Goal: Use online tool/utility

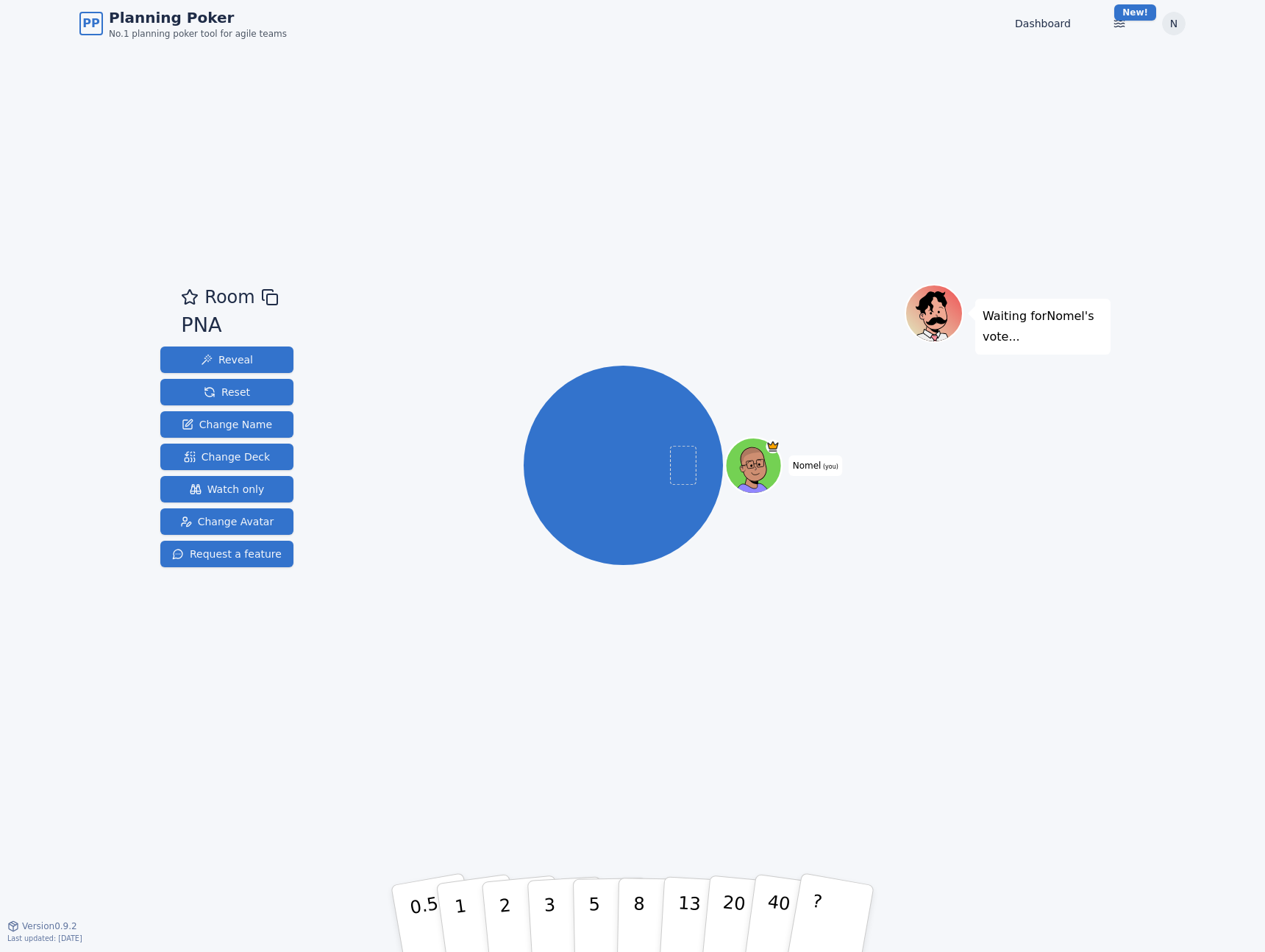
click at [776, 150] on div "Room PNA Reveal Reset Change Name Change Deck Watch only Change Avatar Request …" at bounding box center [632, 485] width 956 height 878
click at [944, 138] on div "Room PNA Reveal Reset Change Name Change Deck Watch only Change Avatar Request …" at bounding box center [632, 485] width 956 height 878
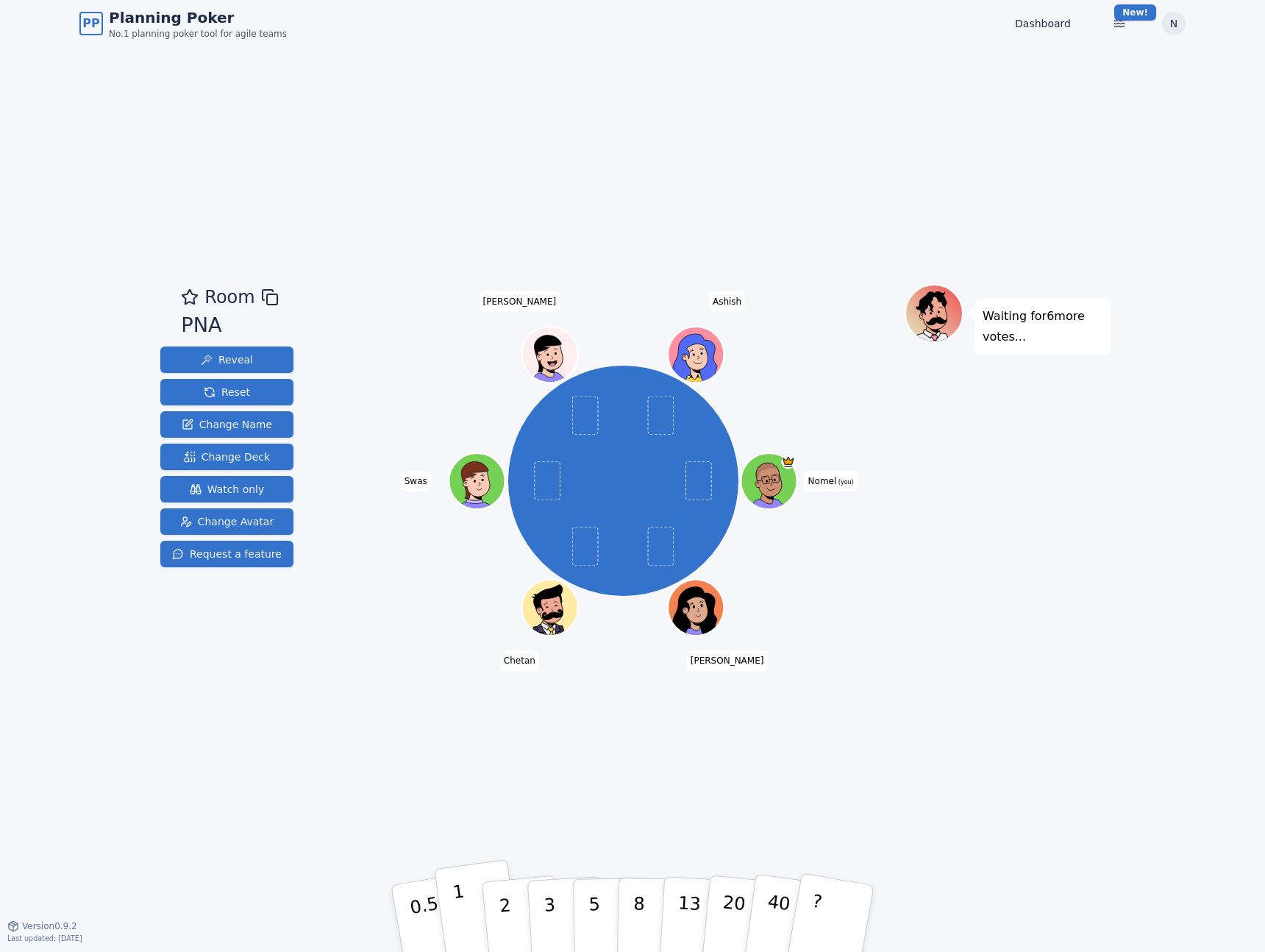
click at [452, 906] on button "1" at bounding box center [477, 918] width 87 height 120
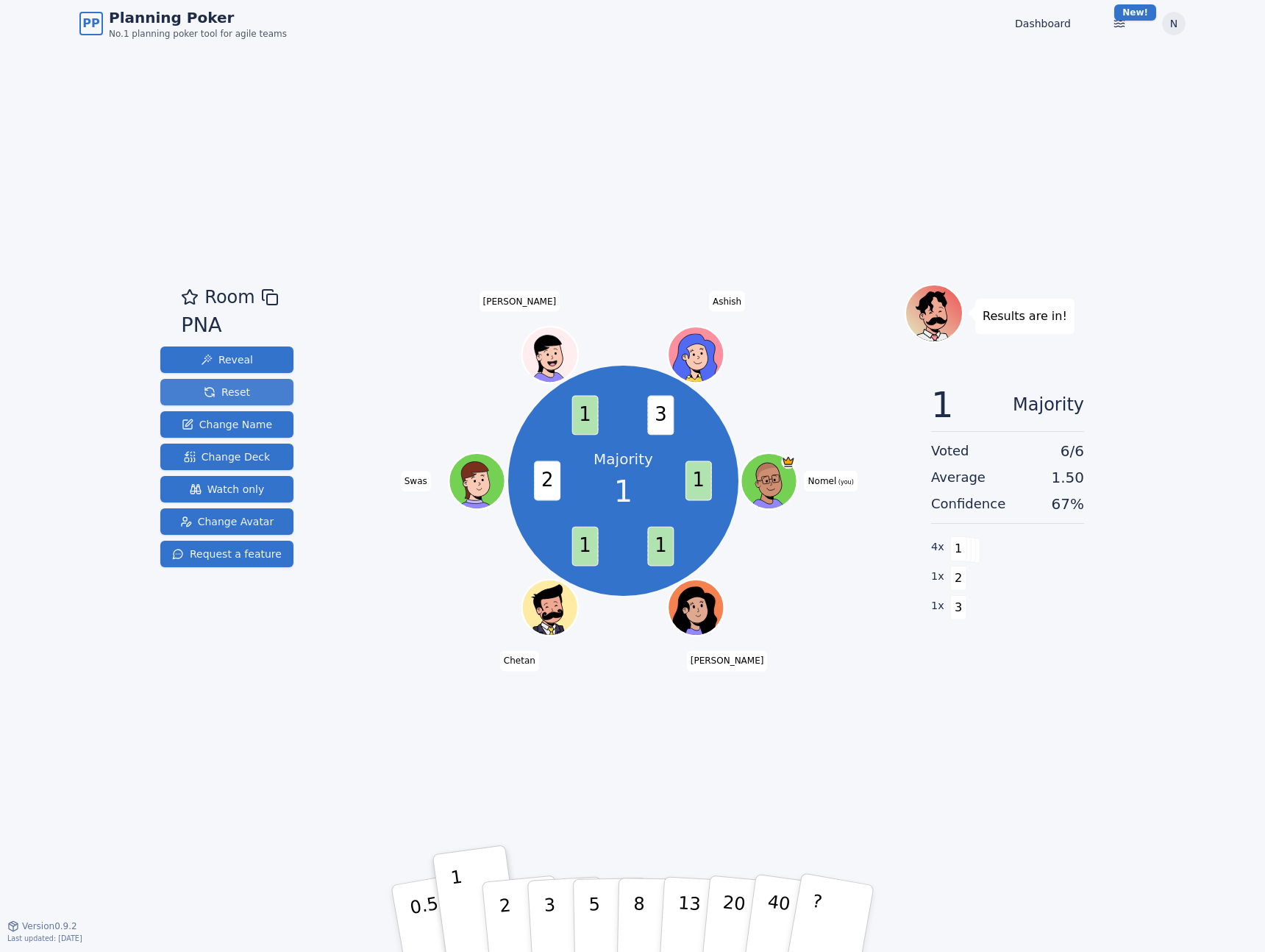
click at [242, 386] on span "Reset" at bounding box center [227, 392] width 46 height 15
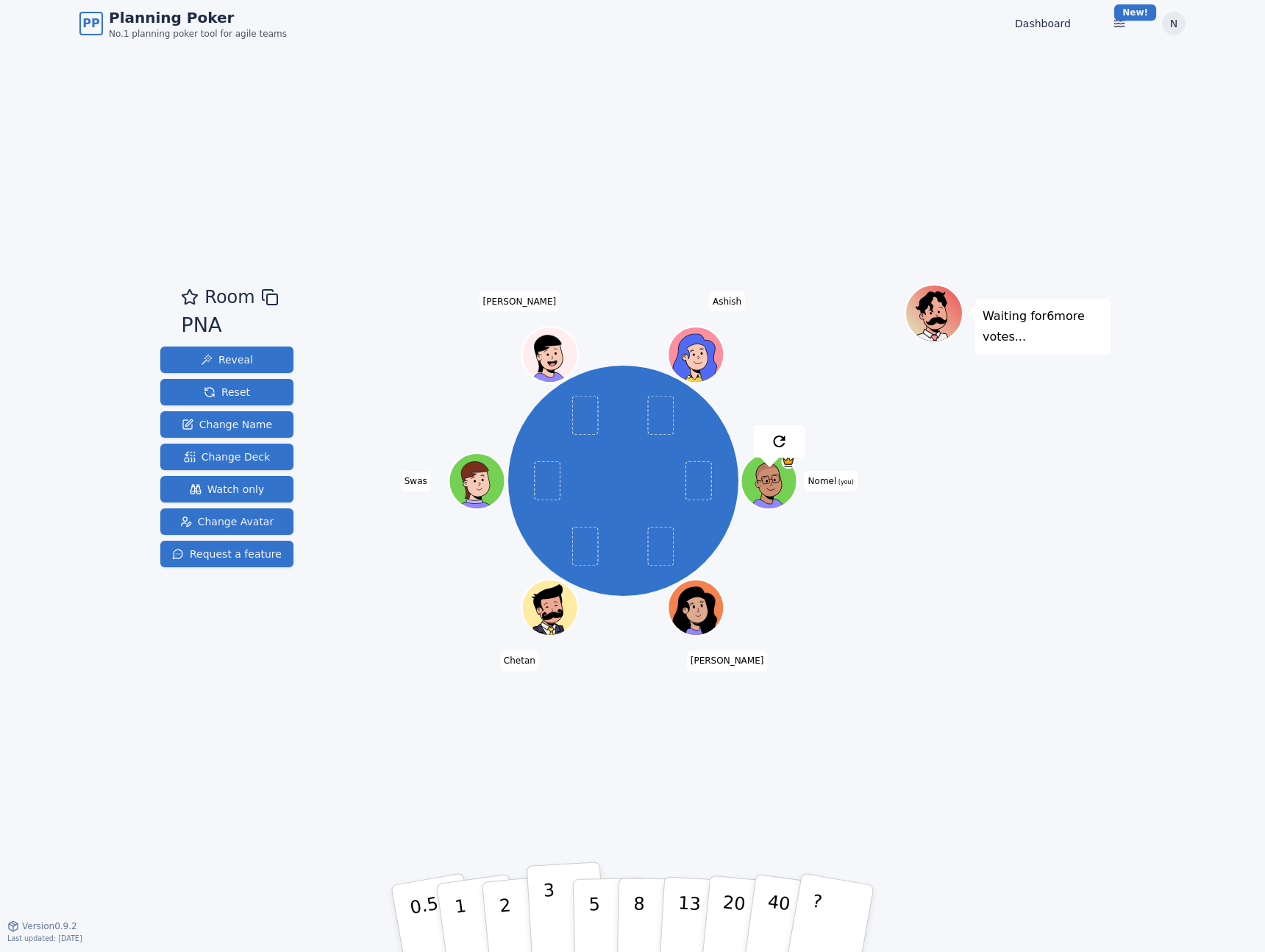
click at [534, 919] on button "3" at bounding box center [566, 918] width 80 height 115
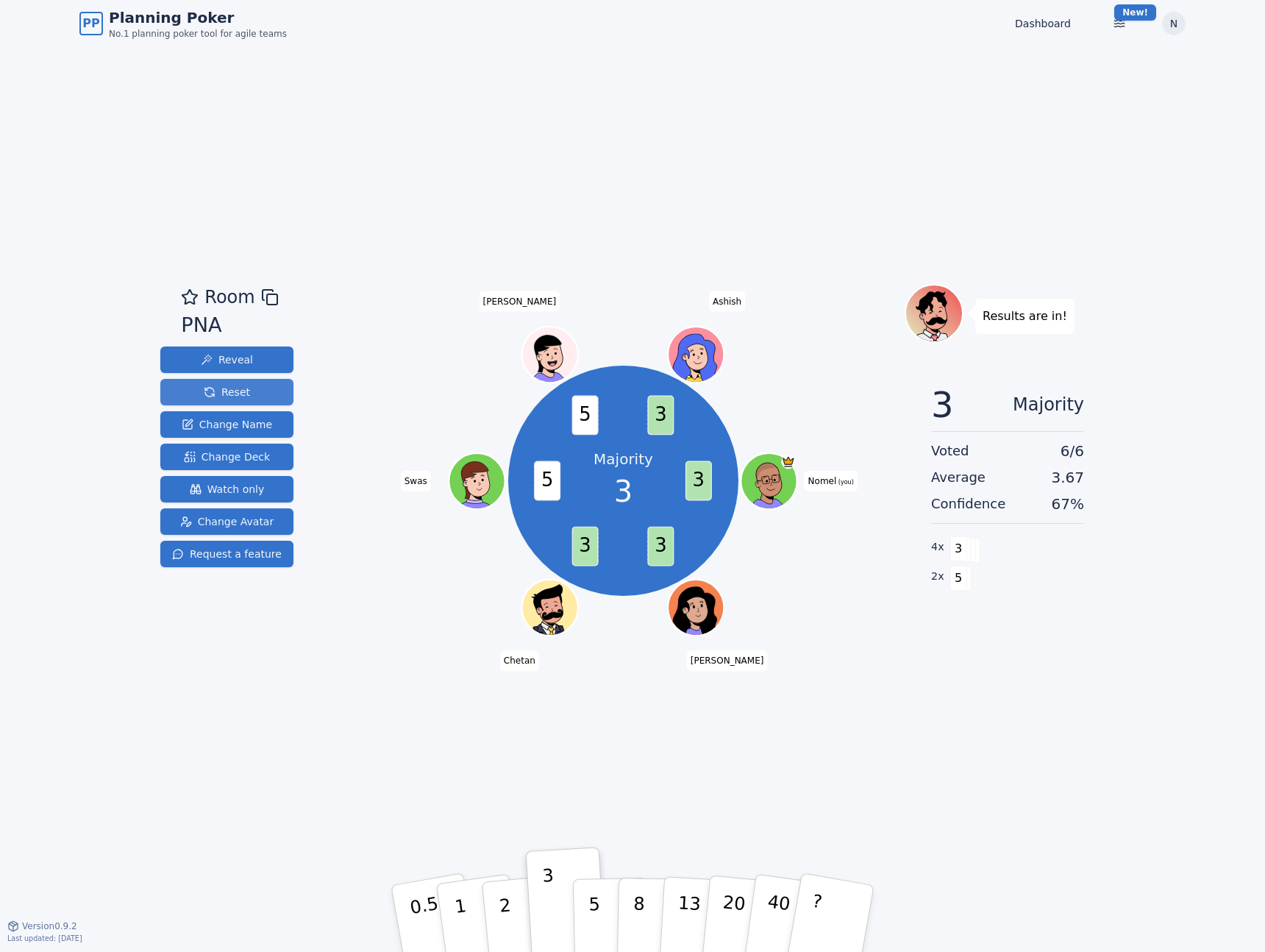
click at [212, 398] on span "Reset" at bounding box center [227, 392] width 46 height 15
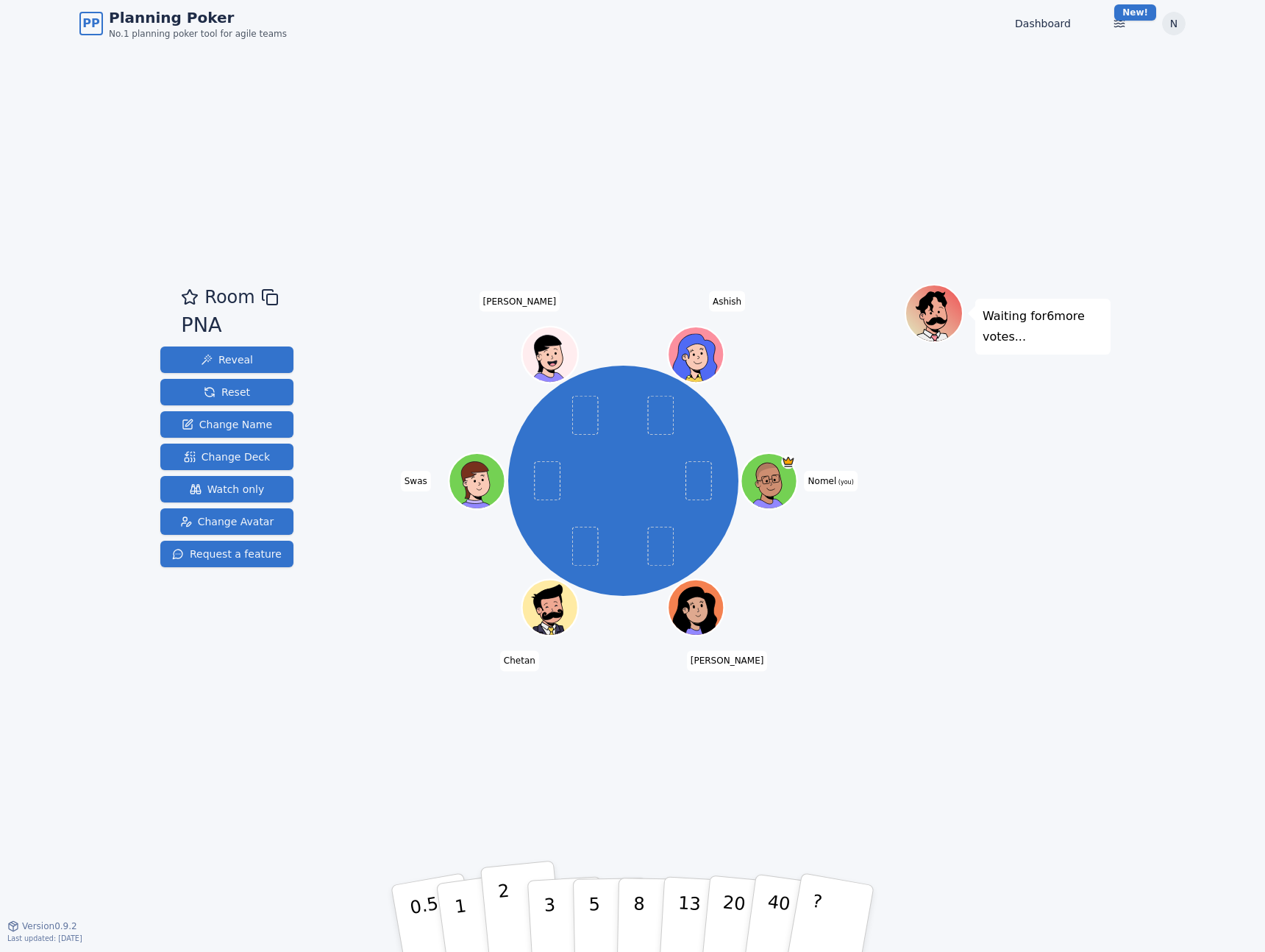
click at [501, 906] on p "2" at bounding box center [506, 920] width 19 height 80
click at [255, 392] on button "Reset" at bounding box center [227, 392] width 134 height 26
click at [463, 906] on button "1" at bounding box center [477, 918] width 87 height 120
